Goal: Task Accomplishment & Management: Manage account settings

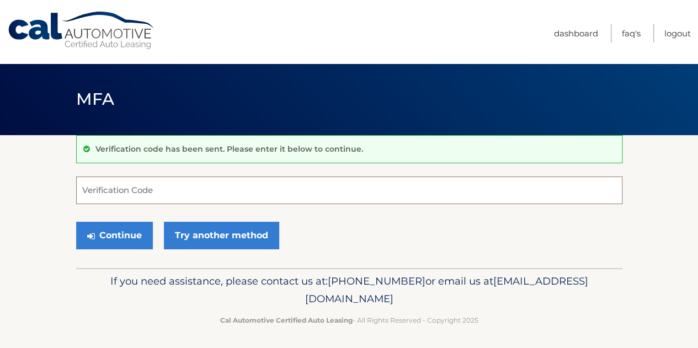
click at [168, 196] on input "Verification Code" at bounding box center [349, 191] width 546 height 28
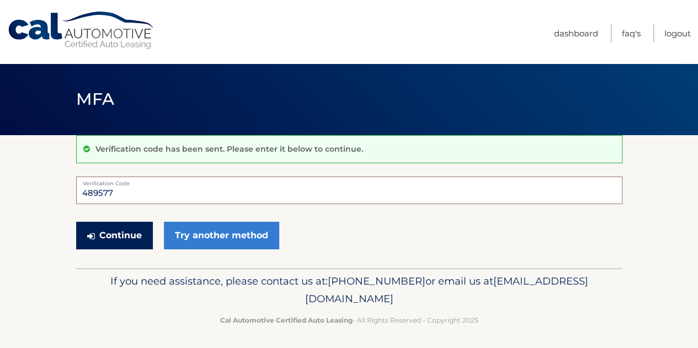
type input "489577"
click at [118, 238] on button "Continue" at bounding box center [114, 236] width 77 height 28
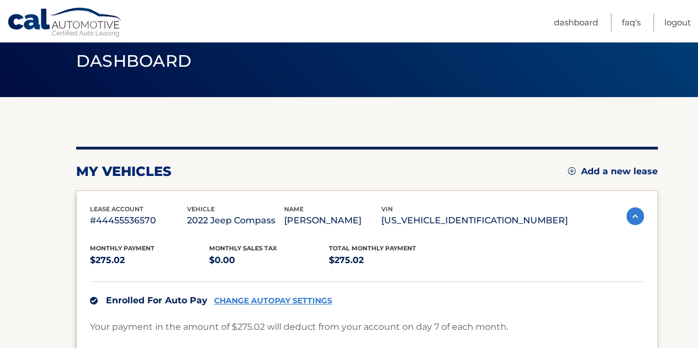
scroll to position [55, 0]
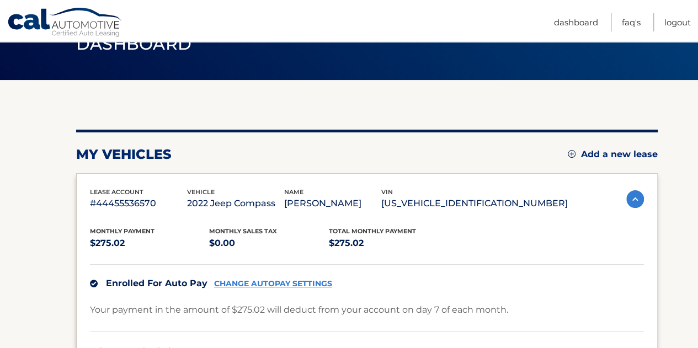
click at [637, 199] on img at bounding box center [635, 199] width 18 height 18
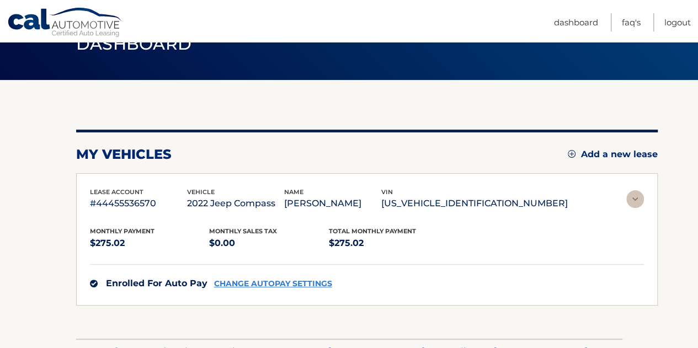
scroll to position [48, 0]
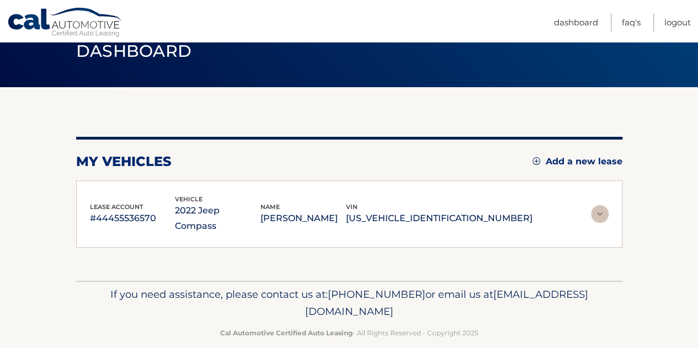
click at [605, 206] on img at bounding box center [600, 214] width 18 height 18
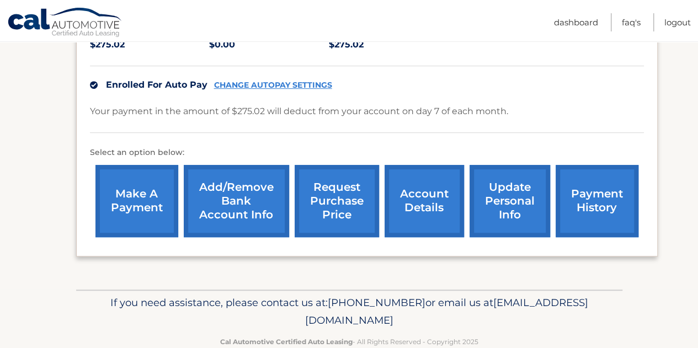
scroll to position [277, 0]
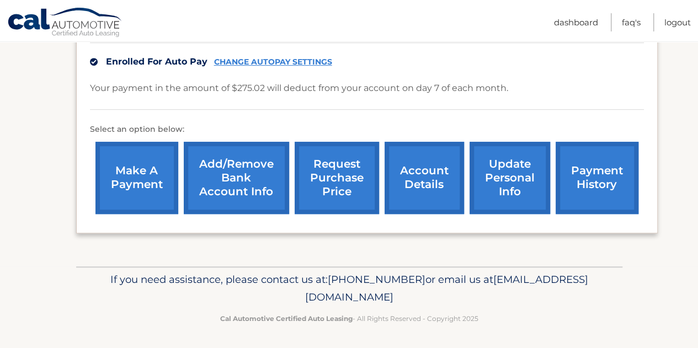
click at [414, 173] on link "account details" at bounding box center [424, 178] width 79 height 72
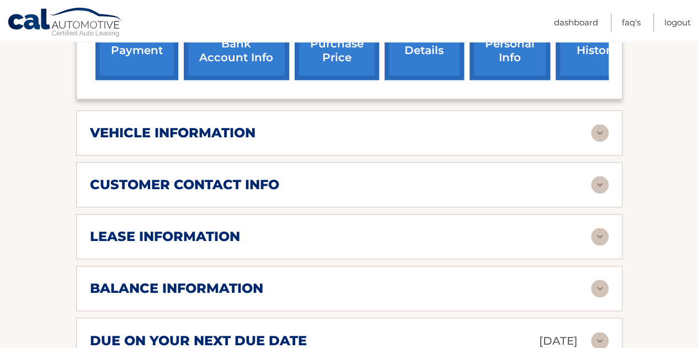
scroll to position [441, 0]
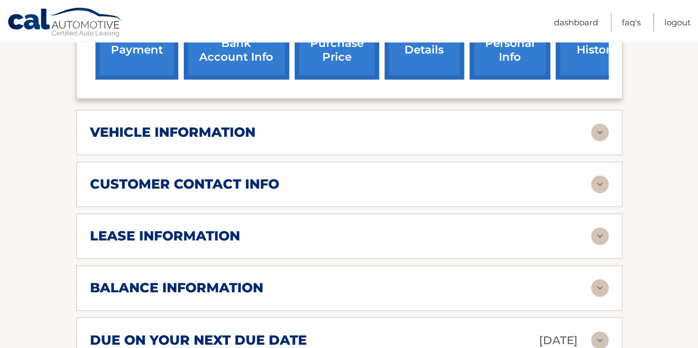
click at [591, 227] on img at bounding box center [600, 236] width 18 height 18
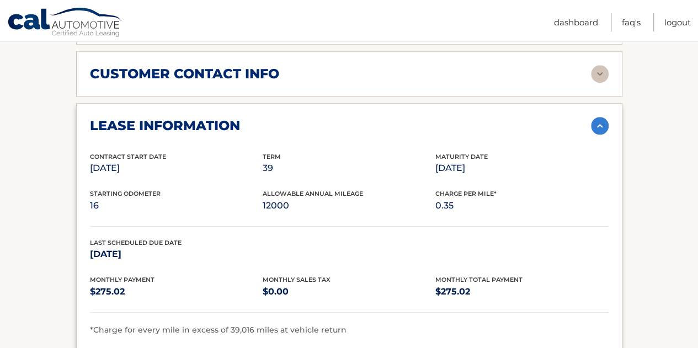
scroll to position [497, 0]
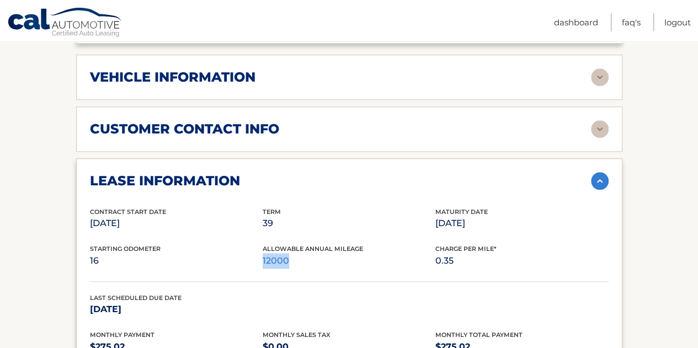
drag, startPoint x: 263, startPoint y: 242, endPoint x: 290, endPoint y: 248, distance: 28.1
click at [290, 253] on p "12000" at bounding box center [349, 260] width 173 height 15
click at [261, 253] on p "16" at bounding box center [176, 260] width 173 height 15
drag, startPoint x: 263, startPoint y: 244, endPoint x: 291, endPoint y: 248, distance: 28.3
click at [291, 253] on p "12000" at bounding box center [349, 260] width 173 height 15
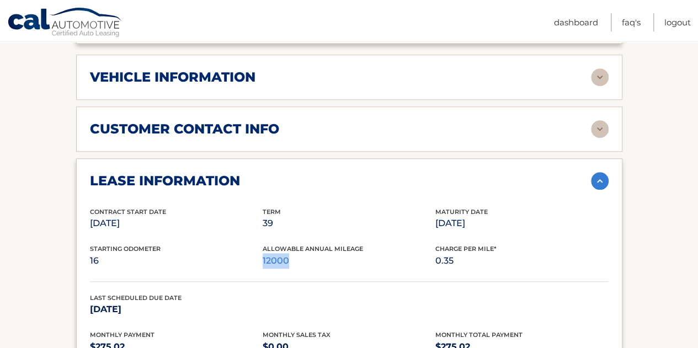
click at [331, 252] on div "Starting Odometer 16 Allowable Annual Mileage 12000 Charge Per Mile* 0.35" at bounding box center [349, 263] width 519 height 38
click at [491, 257] on div "Starting Odometer 16 Allowable Annual Mileage 12000 Charge Per Mile* 0.35" at bounding box center [349, 263] width 519 height 38
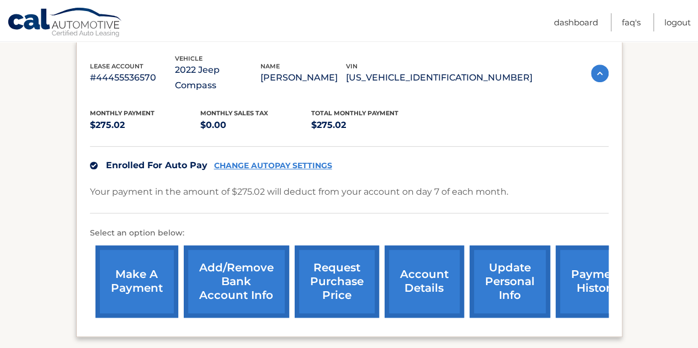
scroll to position [221, 0]
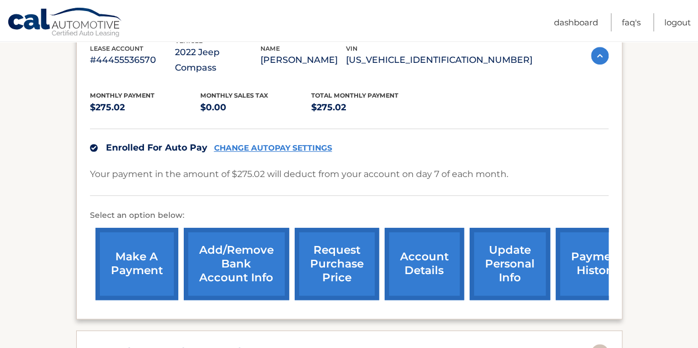
click at [348, 245] on link "request purchase price" at bounding box center [337, 264] width 84 height 72
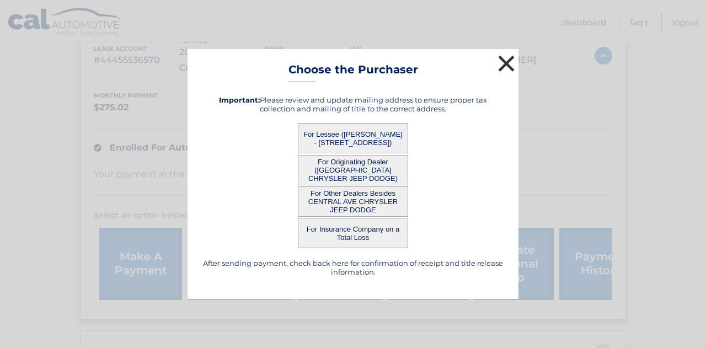
click at [509, 58] on button "×" at bounding box center [507, 63] width 22 height 22
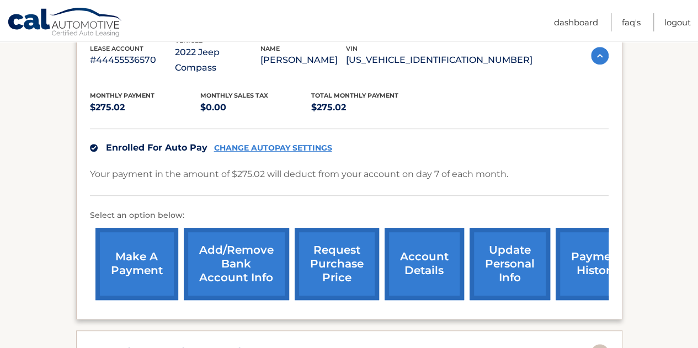
click at [325, 246] on link "request purchase price" at bounding box center [337, 264] width 84 height 72
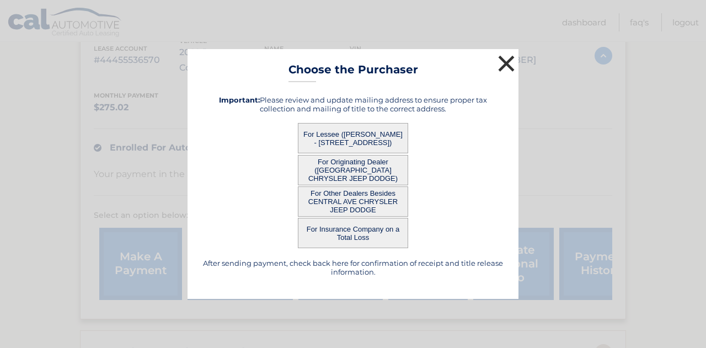
click at [508, 69] on button "×" at bounding box center [507, 63] width 22 height 22
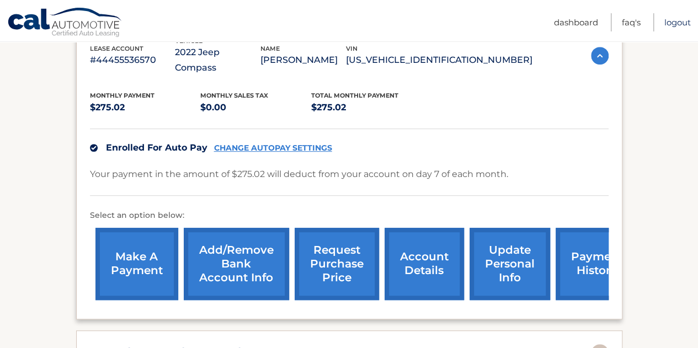
click at [683, 24] on link "Logout" at bounding box center [677, 22] width 26 height 18
